Goal: Task Accomplishment & Management: Use online tool/utility

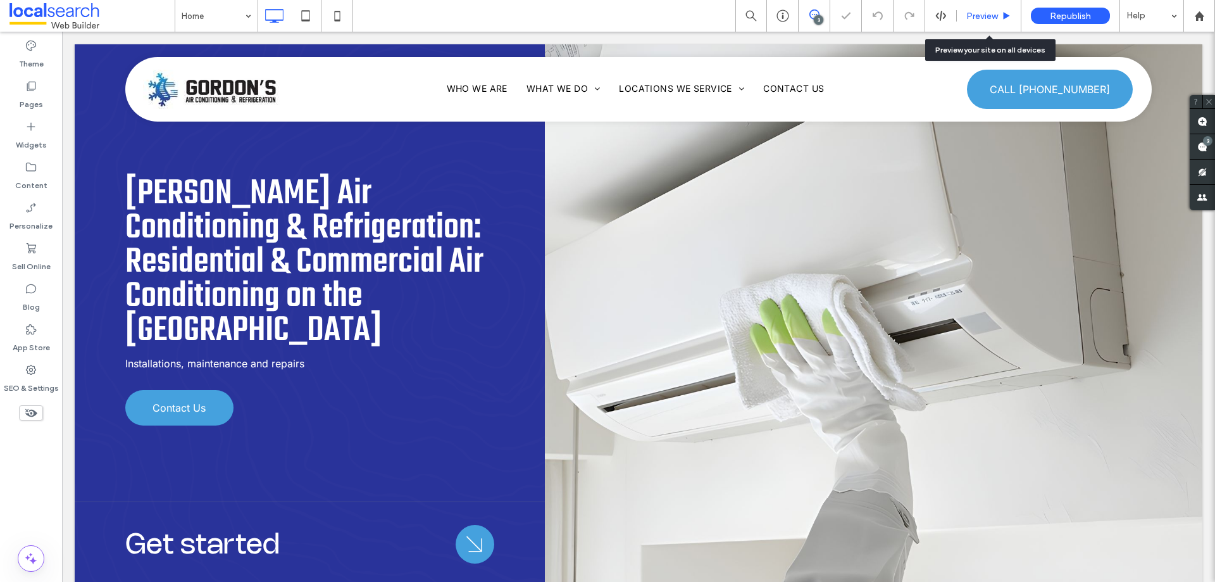
click at [985, 18] on span "Preview" at bounding box center [983, 16] width 32 height 11
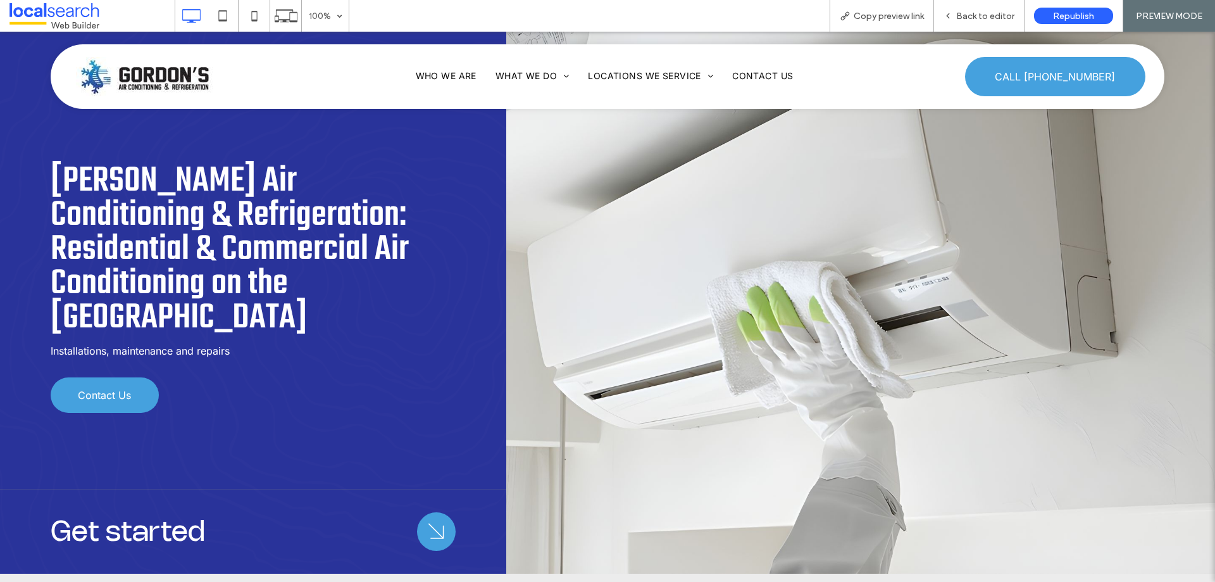
drag, startPoint x: 869, startPoint y: 18, endPoint x: 784, endPoint y: 1, distance: 86.5
click at [869, 18] on span "Copy preview link" at bounding box center [889, 16] width 70 height 11
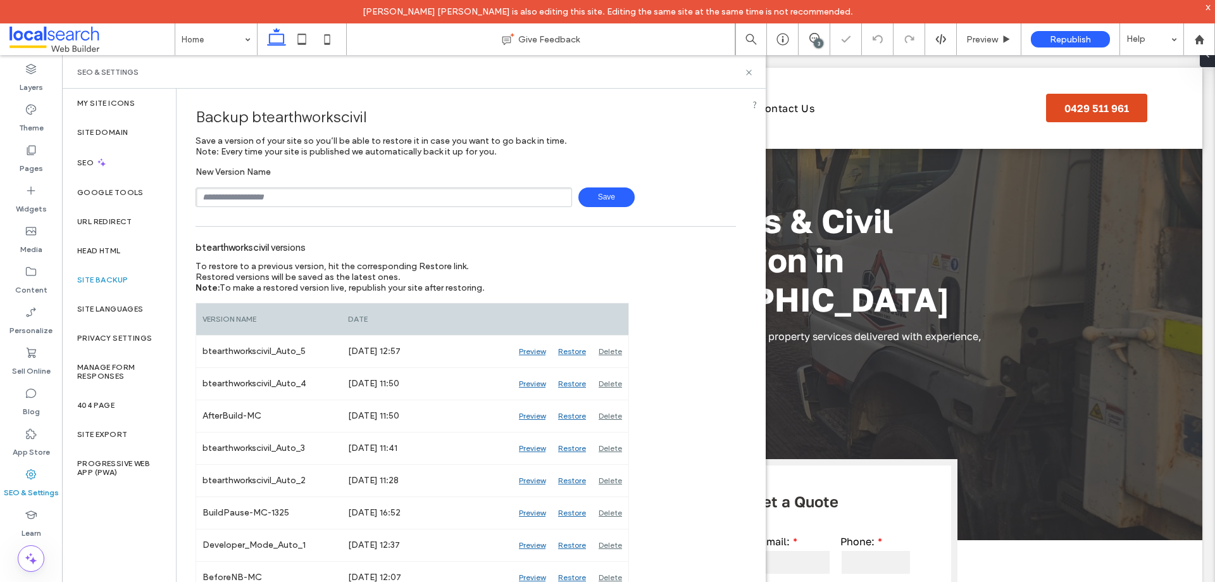
type input "**********"
click at [617, 200] on span "Save" at bounding box center [607, 197] width 56 height 20
drag, startPoint x: 748, startPoint y: 72, endPoint x: 689, endPoint y: 16, distance: 81.1
click at [748, 72] on use at bounding box center [748, 72] width 5 height 5
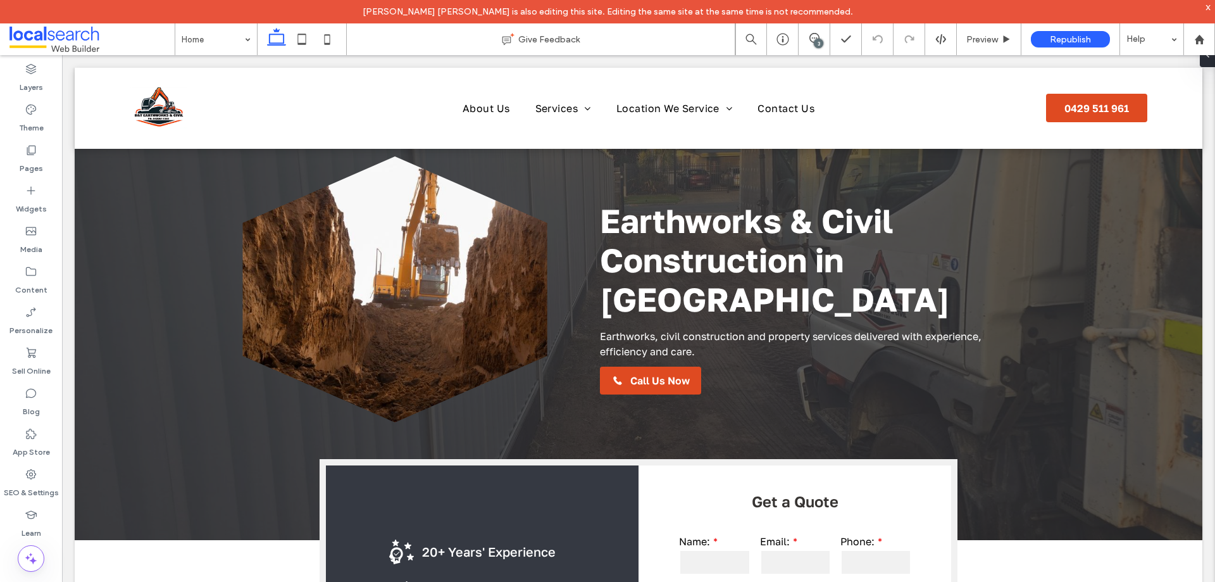
click at [818, 42] on div "3" at bounding box center [818, 43] width 9 height 9
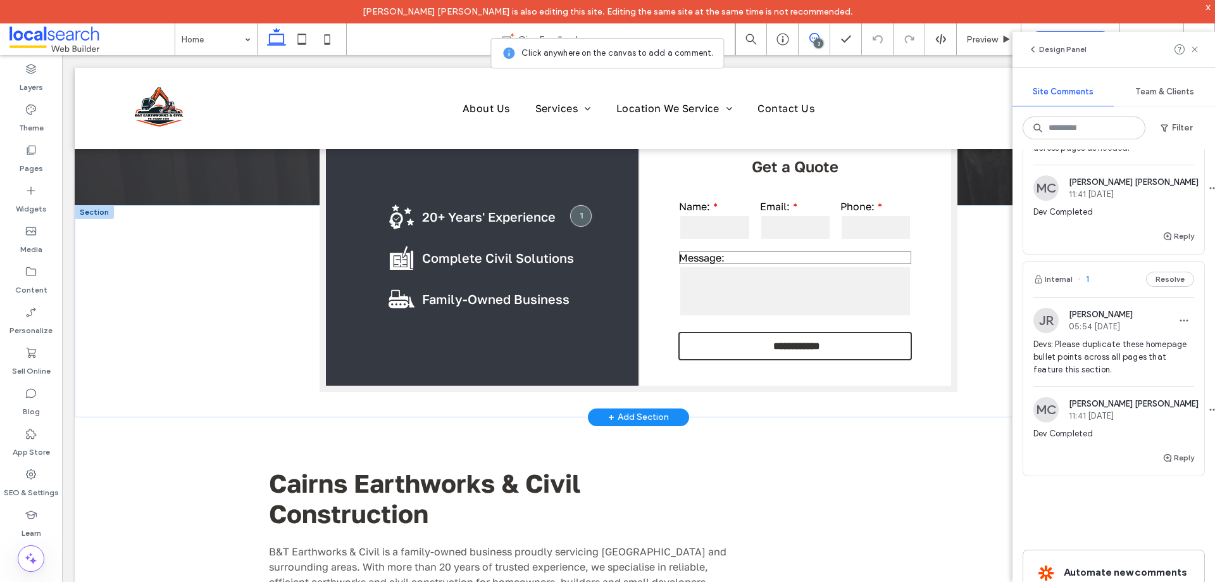
scroll to position [316, 0]
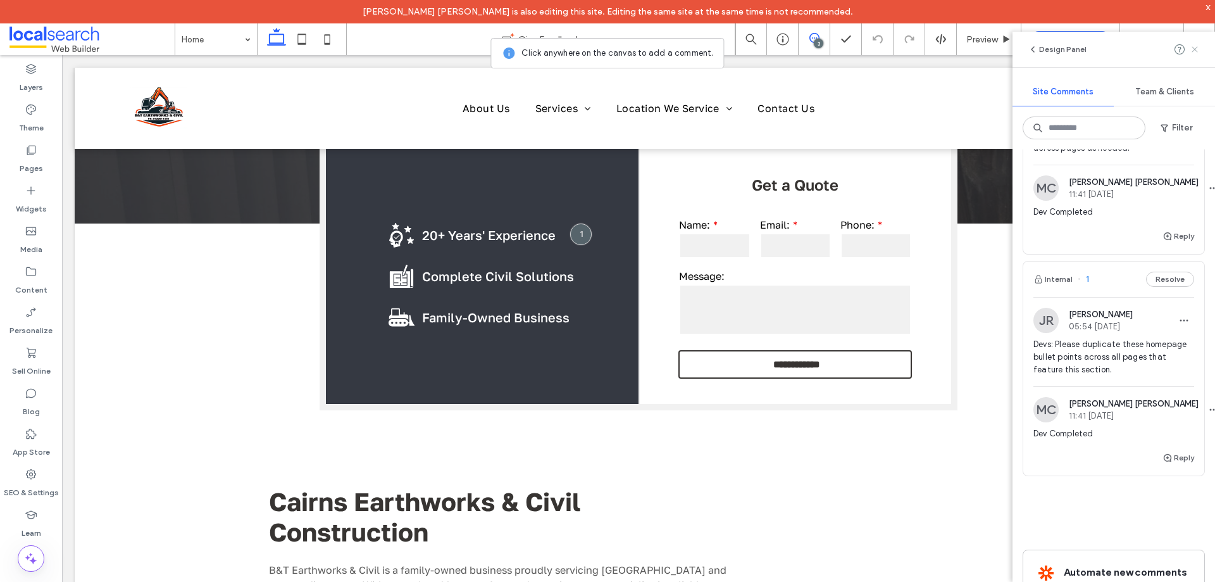
click at [1198, 50] on icon at bounding box center [1195, 49] width 10 height 10
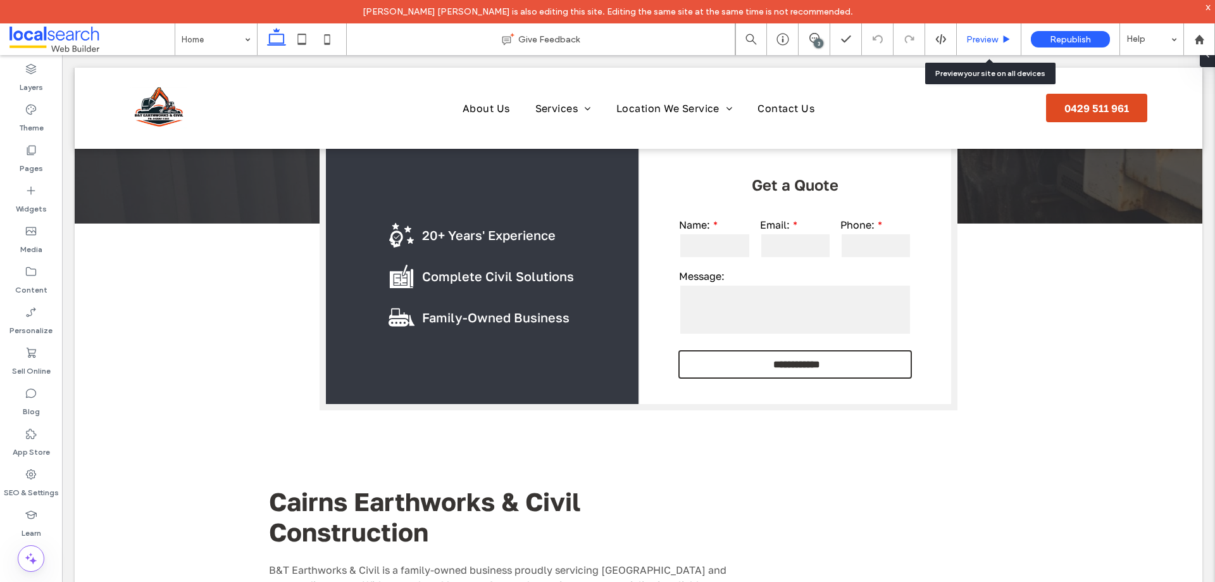
click at [979, 42] on span "Preview" at bounding box center [983, 39] width 32 height 11
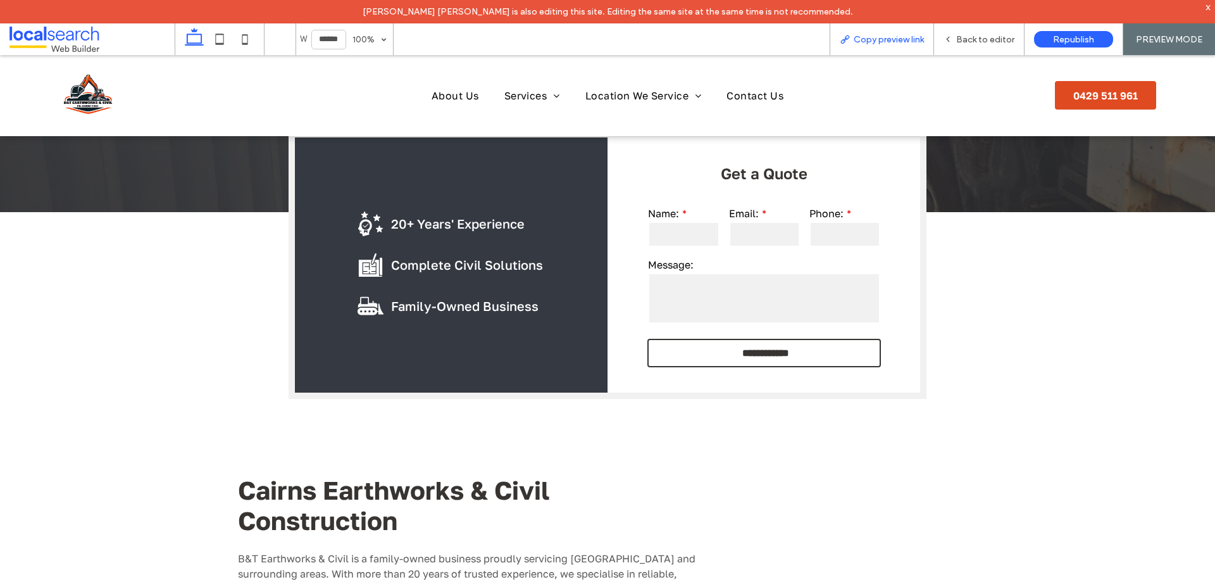
click at [920, 41] on span "Copy preview link" at bounding box center [889, 39] width 70 height 11
click at [979, 38] on span "Back to editor" at bounding box center [985, 39] width 58 height 11
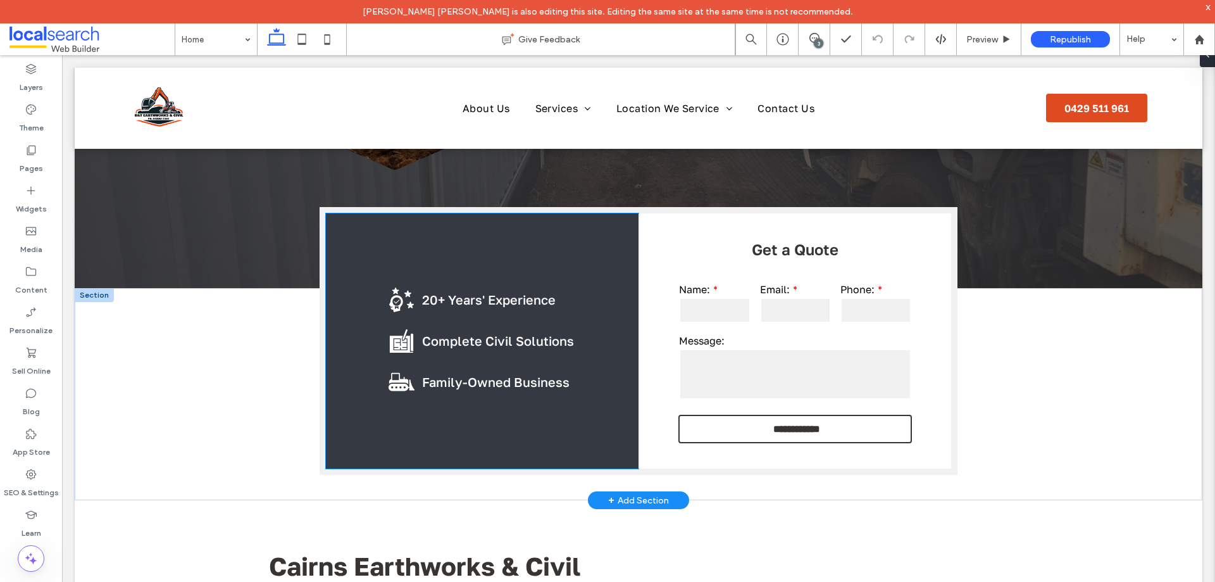
scroll to position [190, 0]
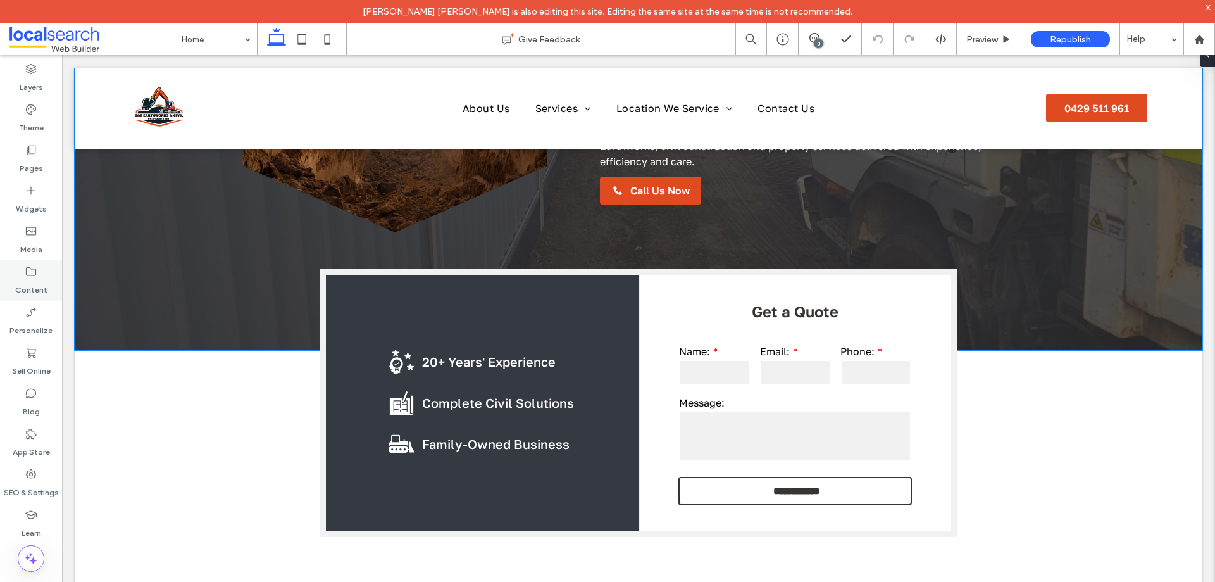
click at [32, 273] on icon at bounding box center [31, 271] width 13 height 13
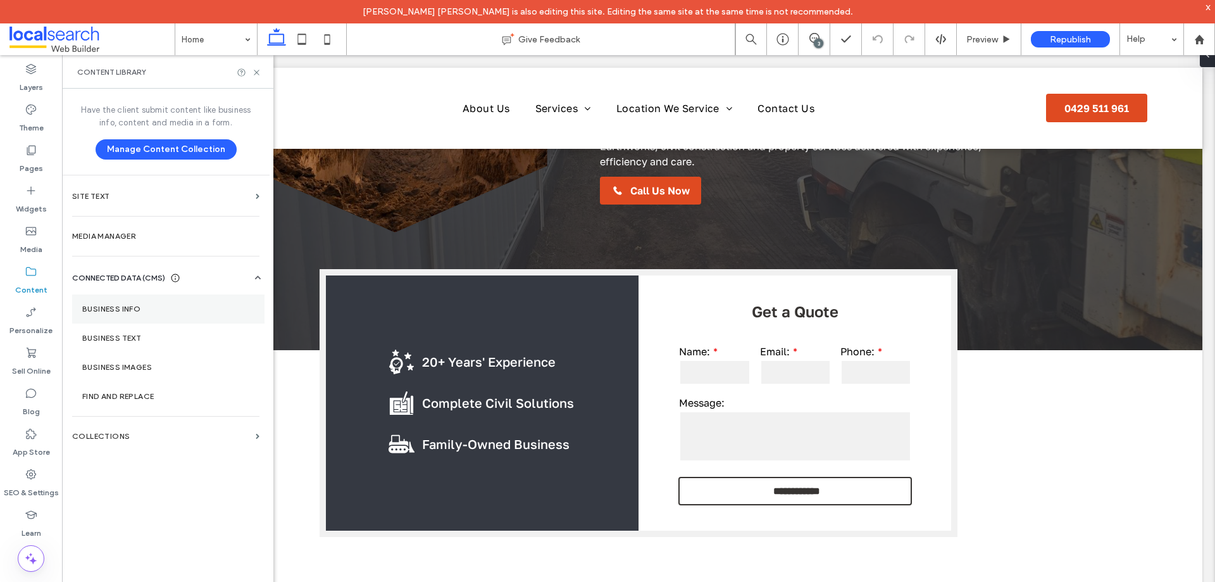
click at [156, 313] on section "Business Info" at bounding box center [168, 308] width 192 height 29
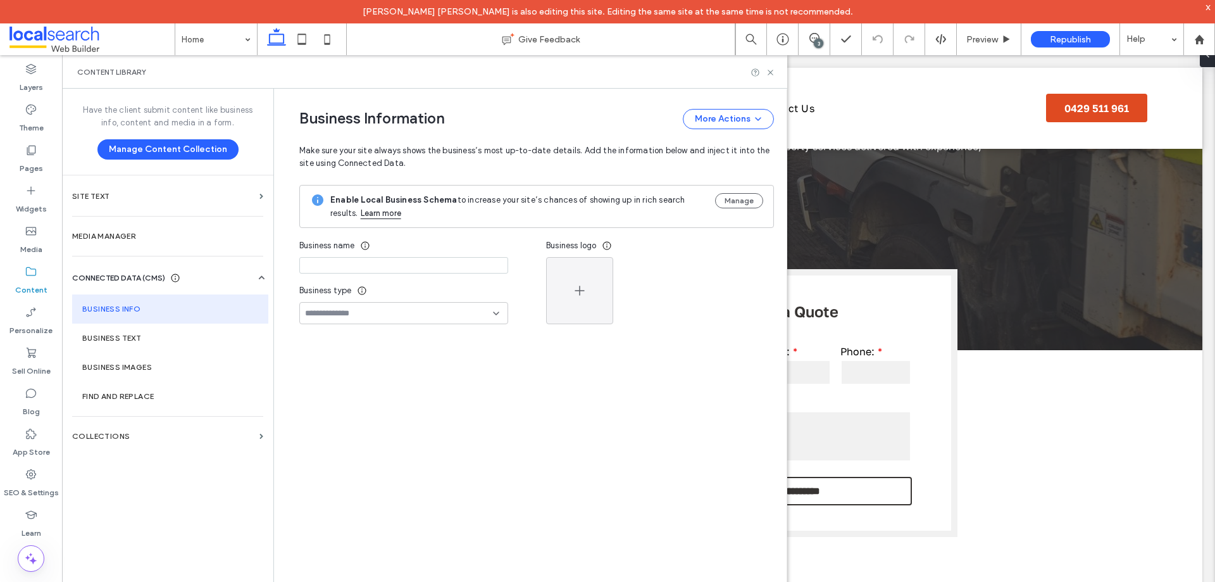
type input "**********"
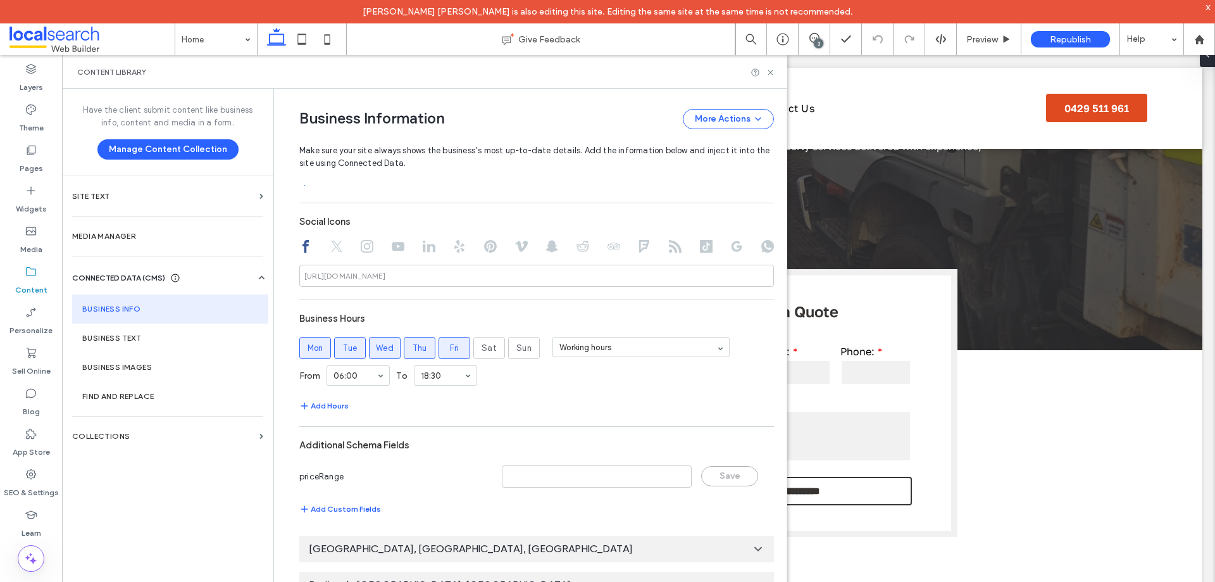
scroll to position [676, 0]
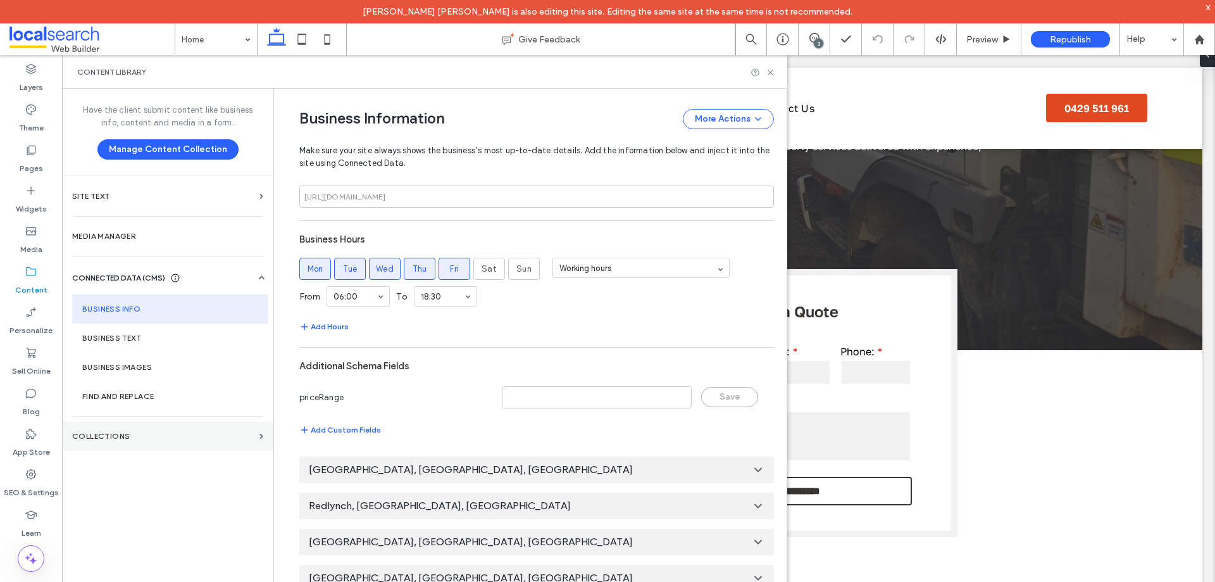
click at [161, 447] on section "Collections" at bounding box center [167, 436] width 211 height 29
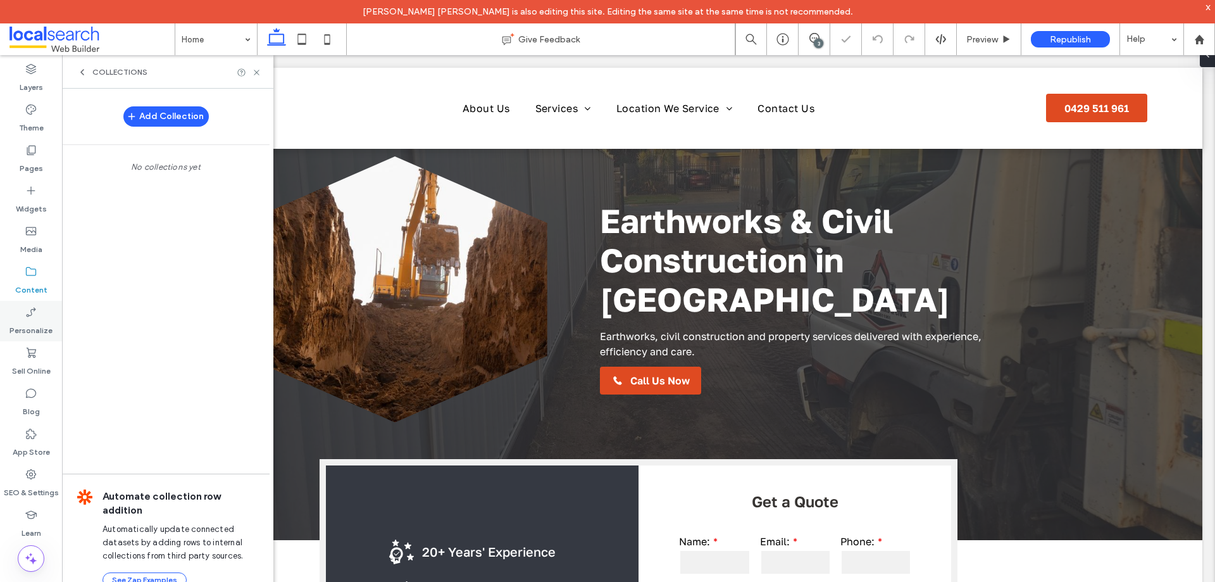
scroll to position [0, 0]
click at [32, 315] on icon at bounding box center [31, 312] width 13 height 13
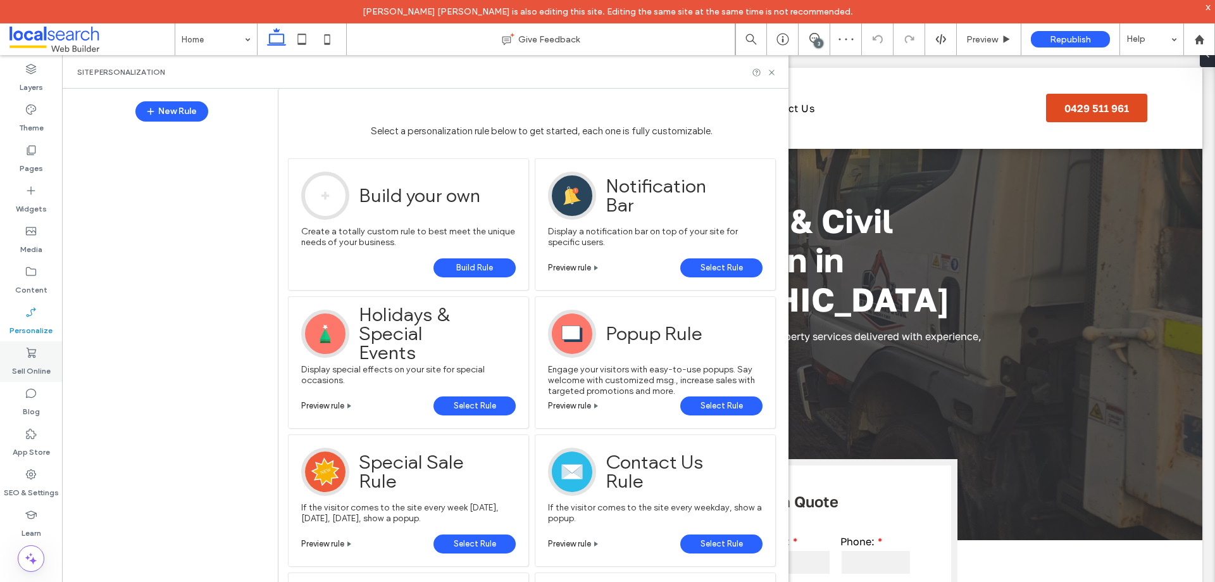
click at [37, 353] on icon at bounding box center [31, 352] width 13 height 13
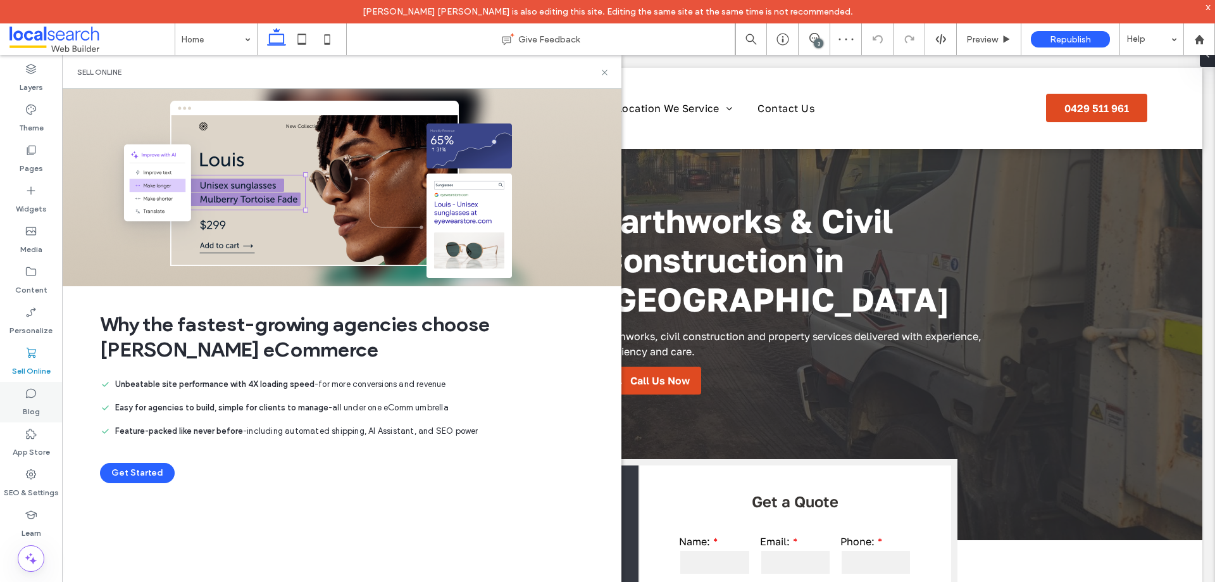
click at [30, 398] on icon at bounding box center [31, 393] width 13 height 13
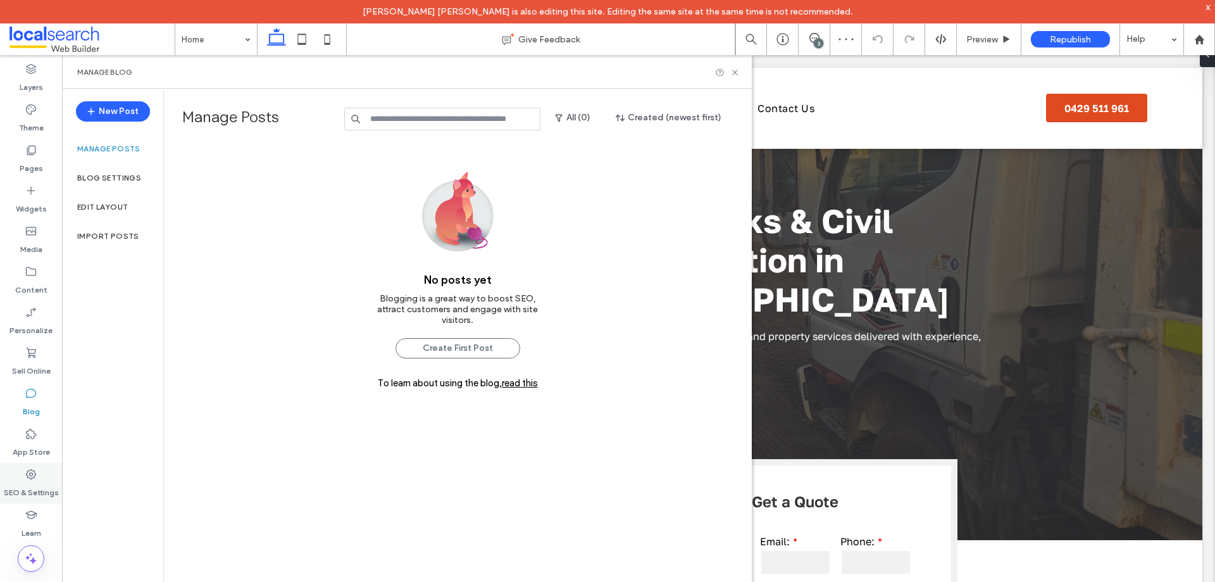
click at [34, 485] on label "SEO & Settings" at bounding box center [31, 489] width 55 height 18
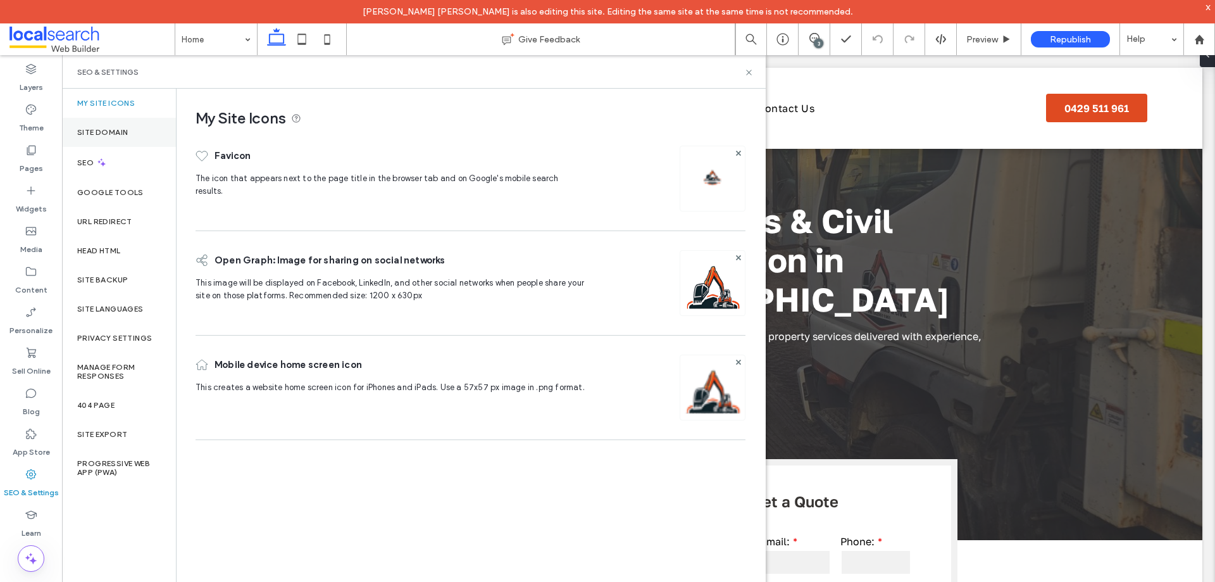
click at [144, 129] on div "Site Domain" at bounding box center [119, 132] width 114 height 29
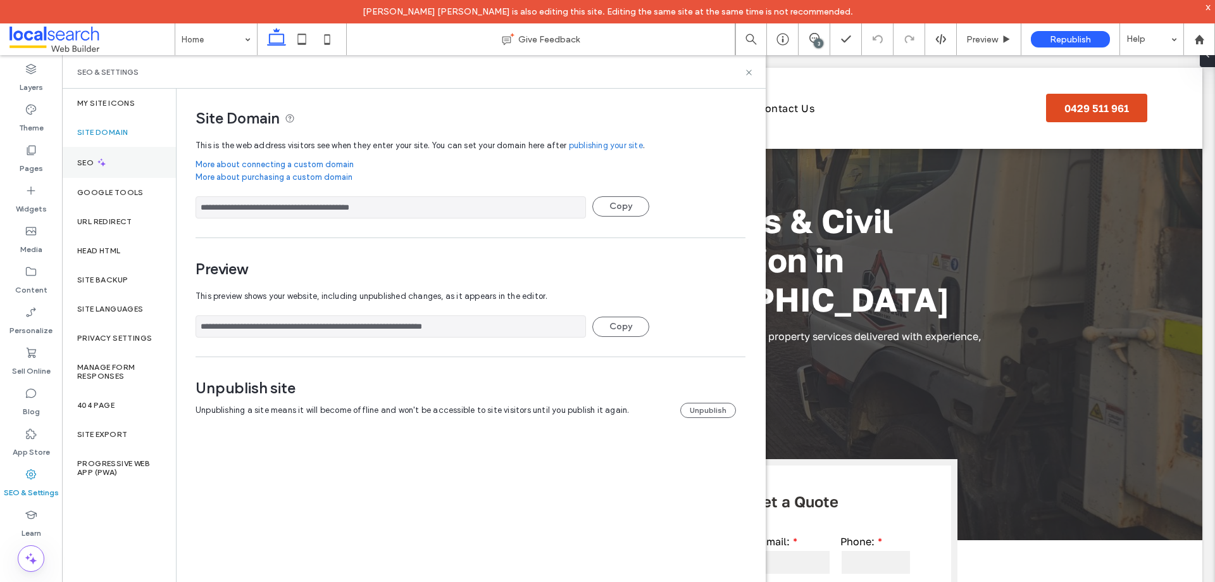
click at [132, 158] on div "SEO" at bounding box center [119, 162] width 114 height 31
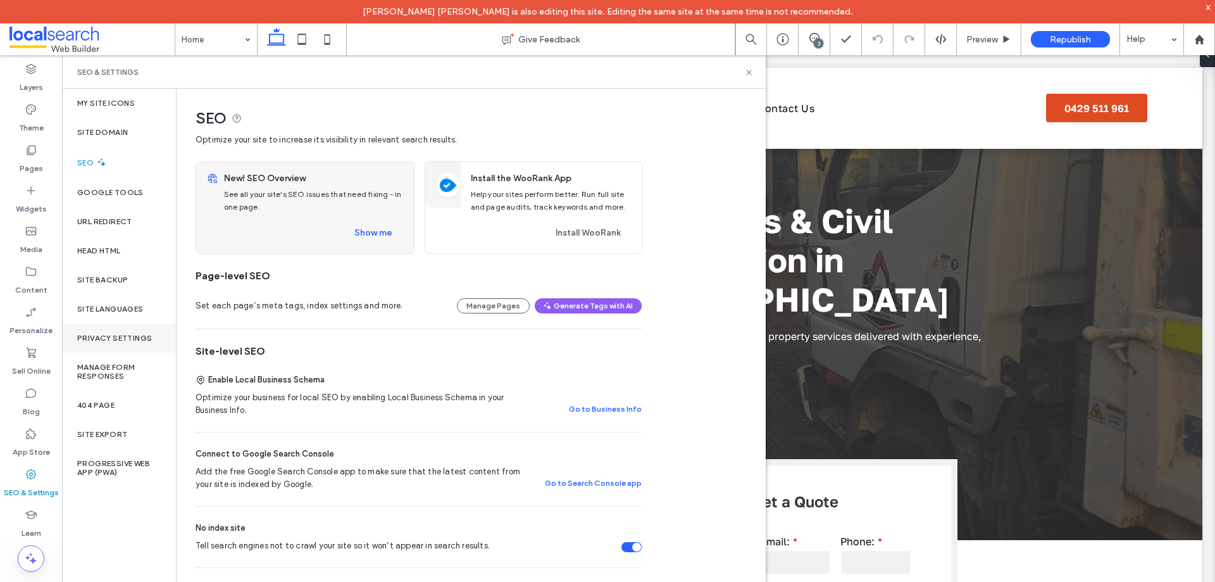
click at [130, 342] on label "Privacy Settings" at bounding box center [114, 338] width 75 height 9
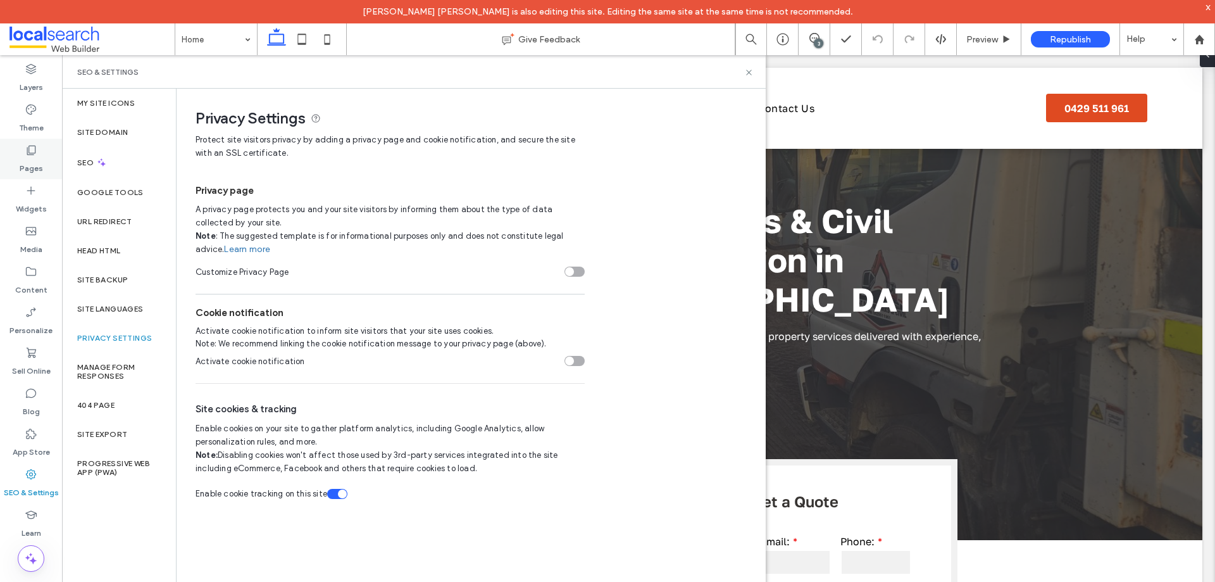
click at [18, 156] on div "Pages" at bounding box center [31, 159] width 62 height 41
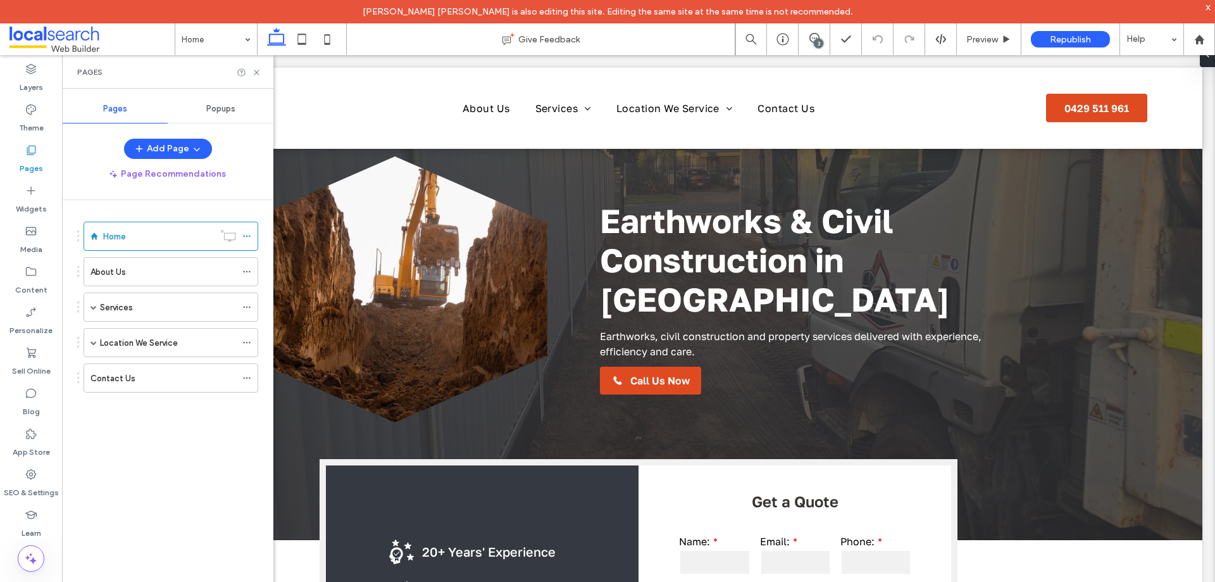
click at [205, 100] on div "Popups" at bounding box center [221, 109] width 106 height 28
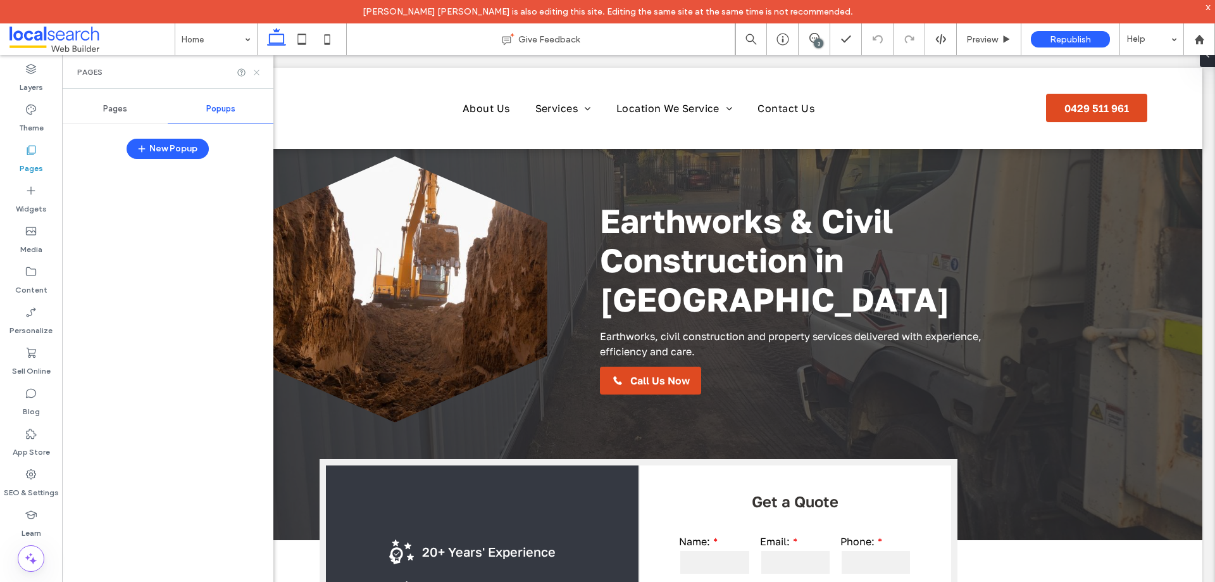
click at [253, 72] on icon at bounding box center [256, 72] width 9 height 9
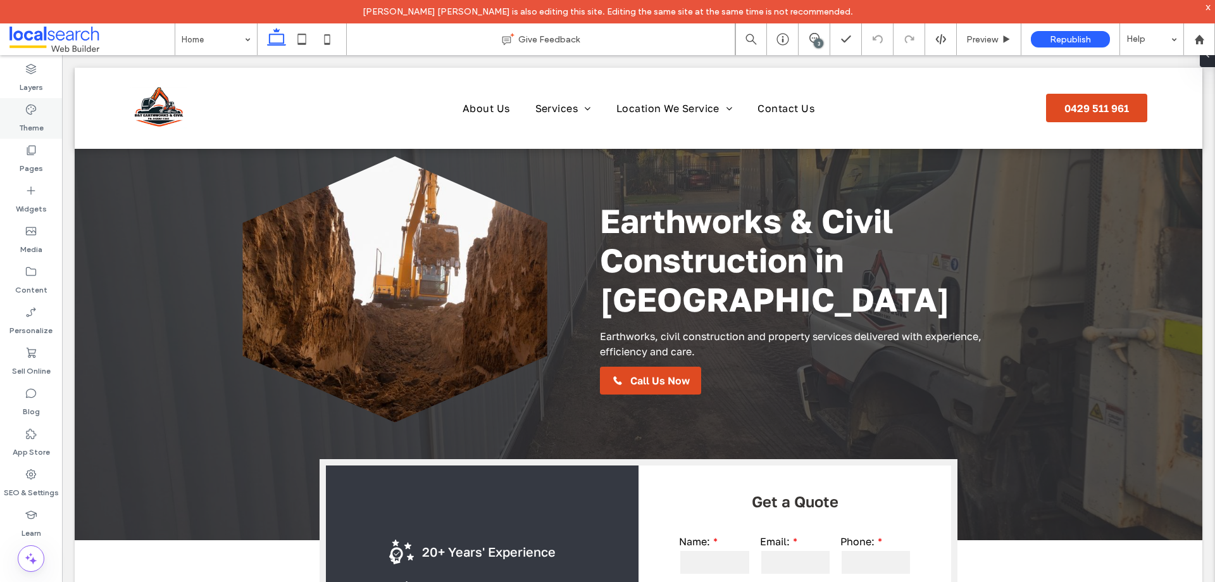
click at [27, 121] on label "Theme" at bounding box center [31, 125] width 25 height 18
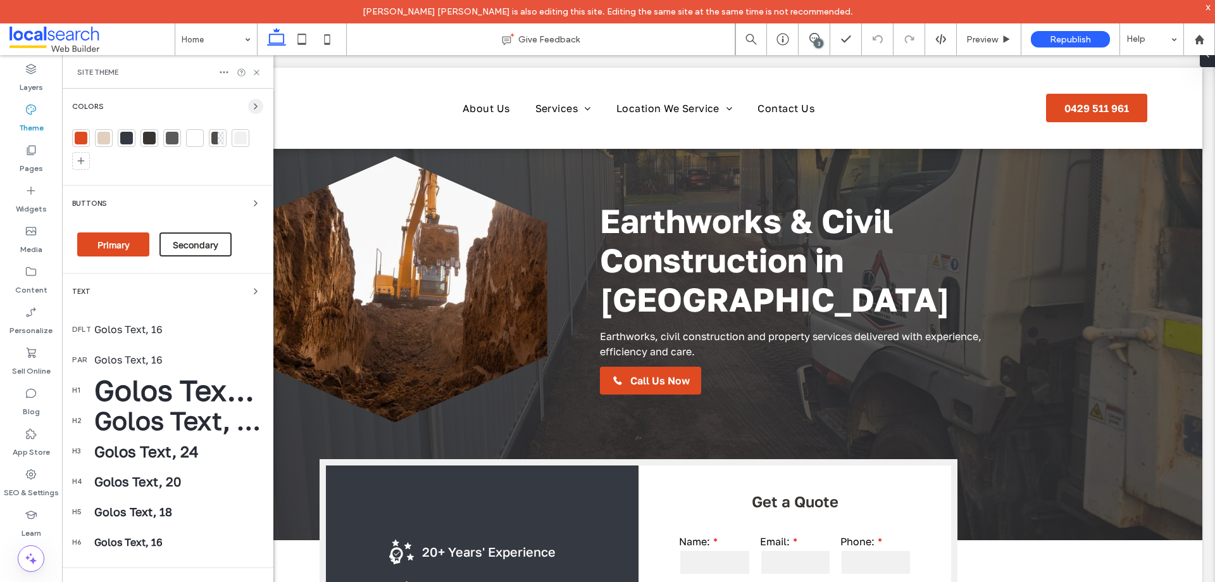
click at [251, 111] on icon "button" at bounding box center [256, 106] width 10 height 10
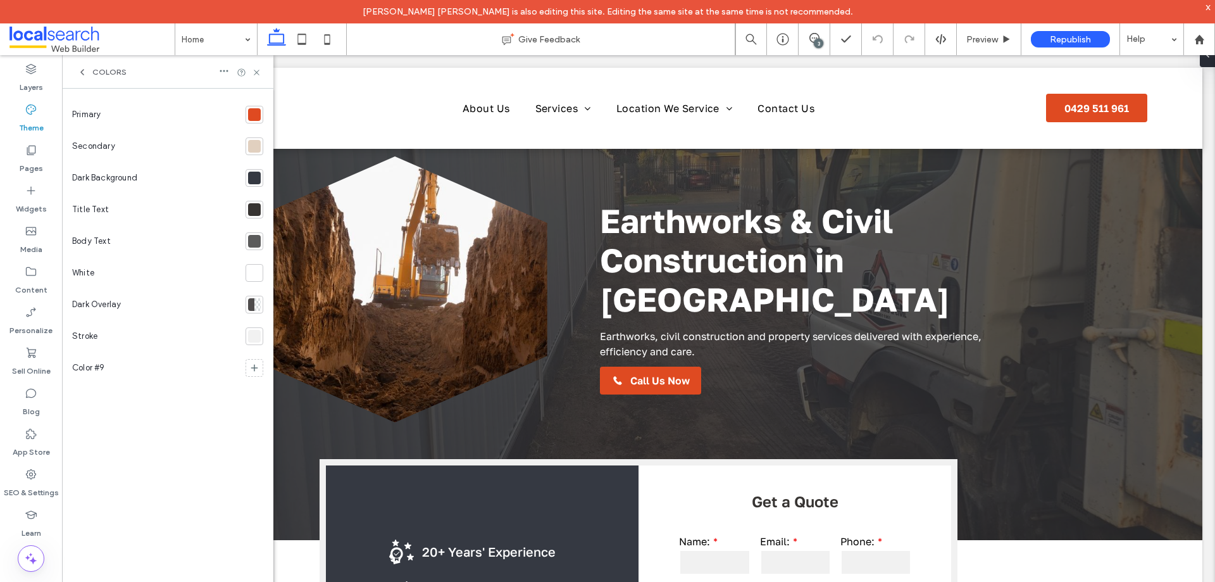
drag, startPoint x: 251, startPoint y: 115, endPoint x: 258, endPoint y: 108, distance: 9.4
click at [251, 115] on div at bounding box center [254, 114] width 13 height 13
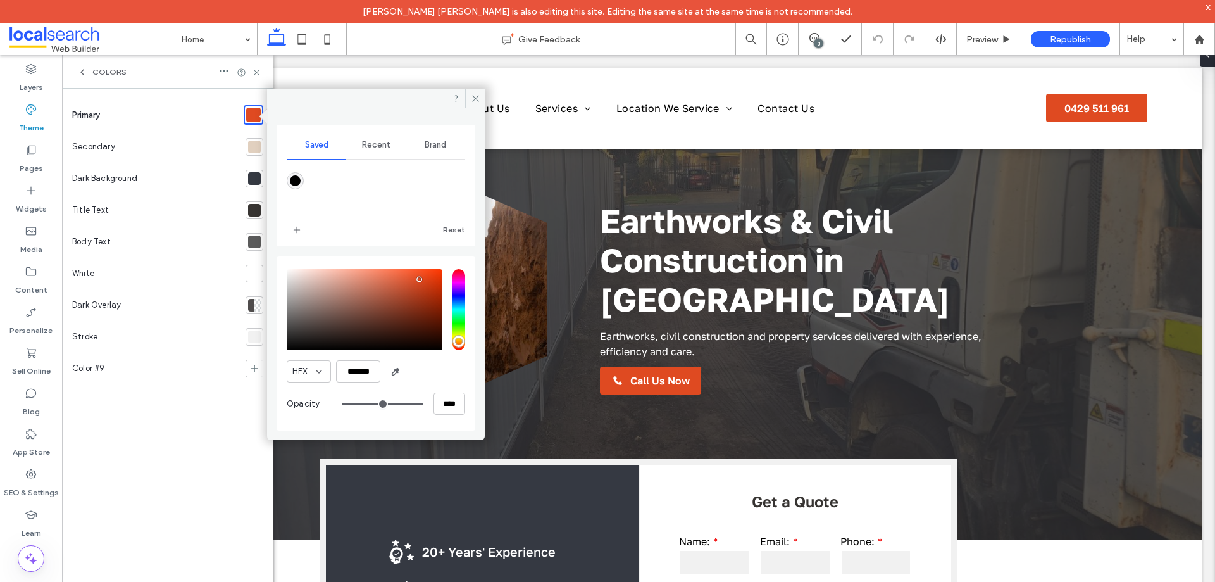
click at [260, 144] on div at bounding box center [254, 147] width 13 height 13
click at [254, 74] on icon at bounding box center [256, 72] width 9 height 9
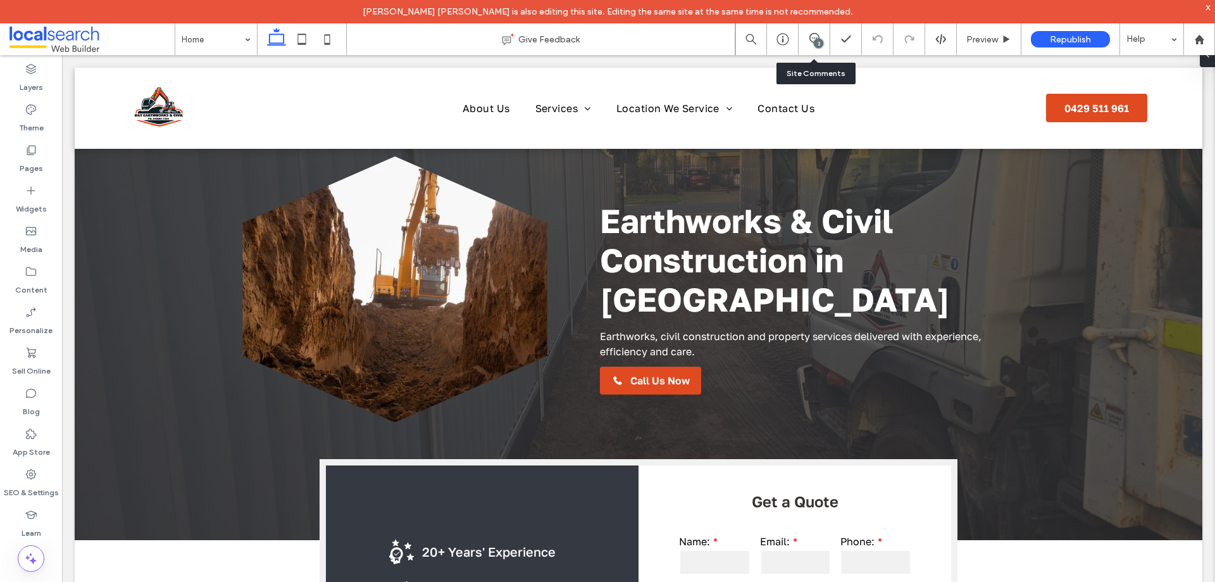
click at [813, 45] on div "3" at bounding box center [814, 39] width 31 height 13
click at [820, 42] on div "3" at bounding box center [818, 43] width 9 height 9
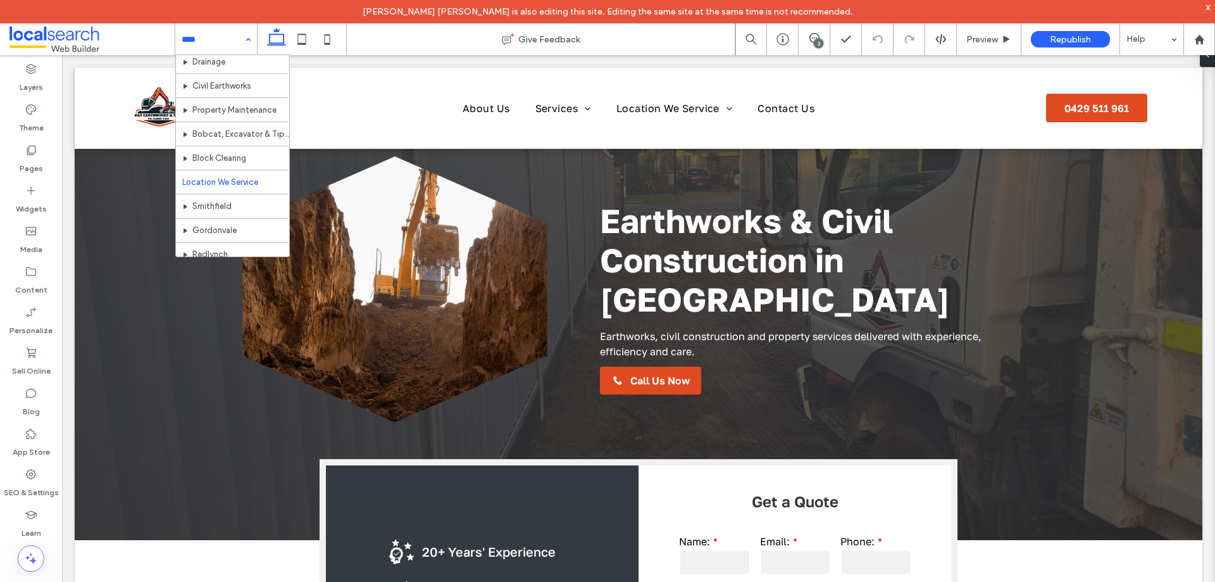
scroll to position [127, 0]
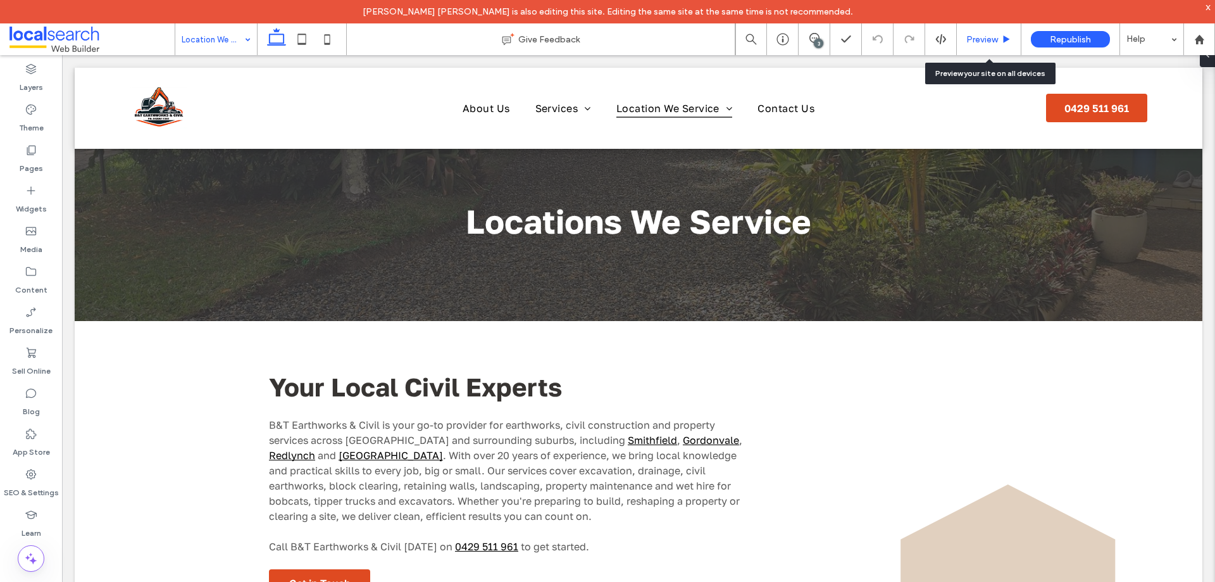
click at [990, 45] on div "Preview" at bounding box center [989, 39] width 65 height 32
click at [989, 41] on span "Preview" at bounding box center [983, 39] width 32 height 11
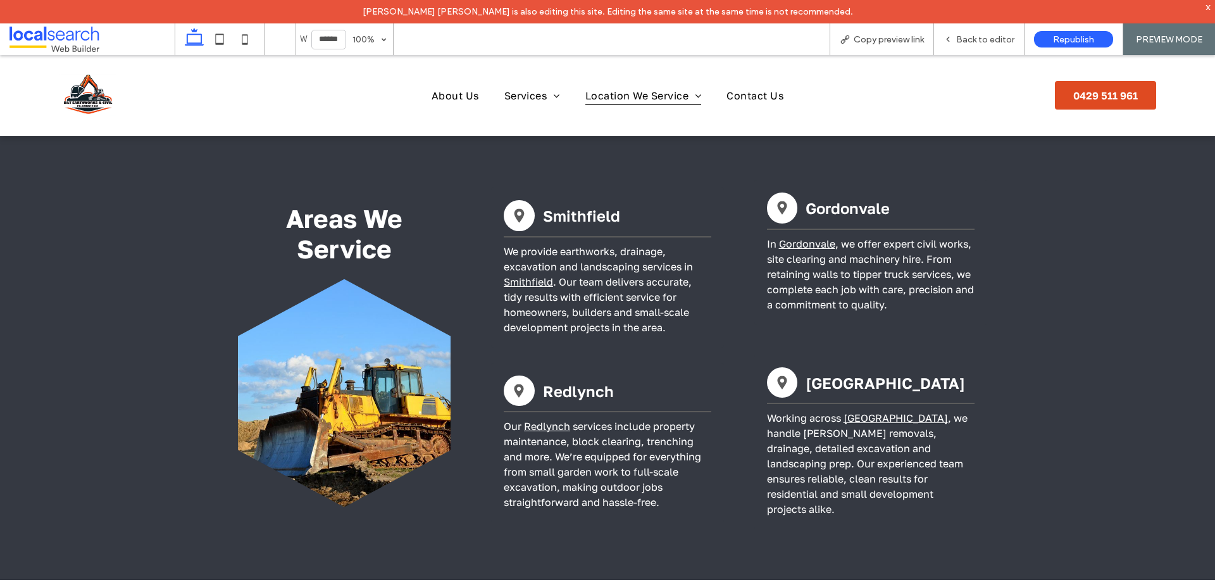
scroll to position [443, 0]
